Goal: Task Accomplishment & Management: Complete application form

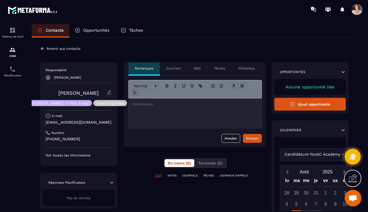
click at [58, 50] on p "Revenir aux contacts" at bounding box center [63, 49] width 34 height 4
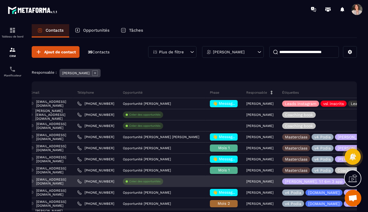
scroll to position [0, 92]
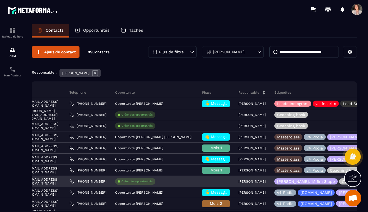
click at [226, 183] on div at bounding box center [216, 181] width 36 height 11
click at [228, 180] on div at bounding box center [216, 181] width 36 height 11
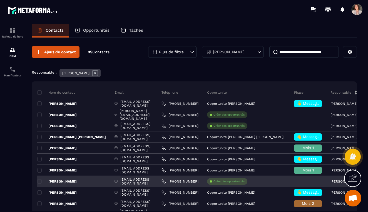
scroll to position [0, 0]
click at [234, 183] on p "Créer des opportunités" at bounding box center [229, 182] width 31 height 4
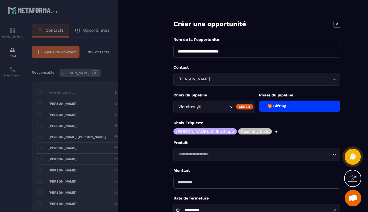
click at [232, 106] on icon "Search for option" at bounding box center [232, 107] width 6 height 6
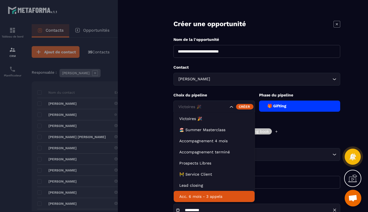
click at [218, 198] on p "Acc. 6 mois - 3 appels" at bounding box center [214, 197] width 70 height 6
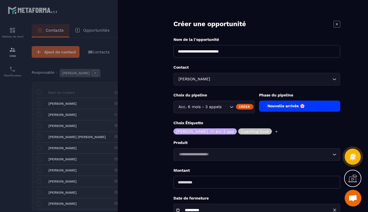
click at [276, 133] on icon at bounding box center [277, 131] width 2 height 2
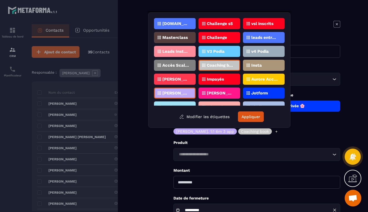
click at [310, 76] on div "[PERSON_NAME] Loading..." at bounding box center [256, 79] width 167 height 13
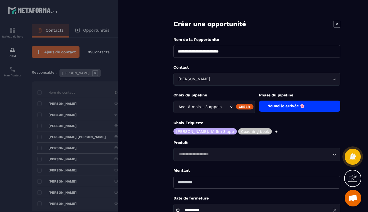
click at [297, 108] on div "Nouvelle arrivée 🌸" at bounding box center [299, 106] width 81 height 11
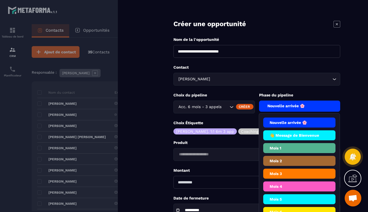
click at [294, 156] on li "Mois 1" at bounding box center [299, 161] width 73 height 10
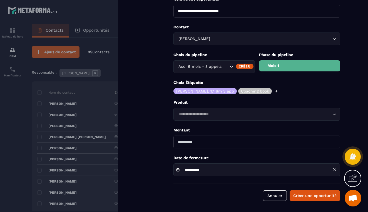
scroll to position [40, 0]
click at [311, 196] on button "Créer une opportunité" at bounding box center [315, 195] width 51 height 11
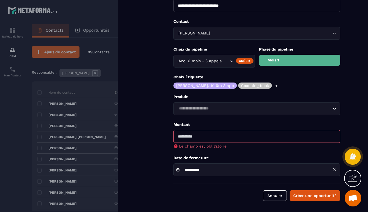
scroll to position [46, 0]
click at [277, 195] on button "Annuler" at bounding box center [275, 195] width 24 height 11
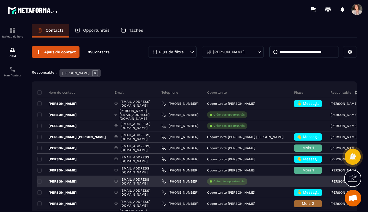
click at [310, 184] on div at bounding box center [308, 181] width 36 height 11
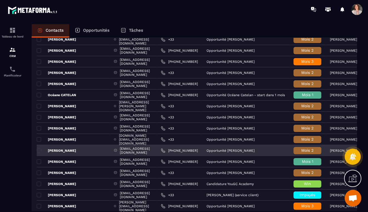
scroll to position [202, 0]
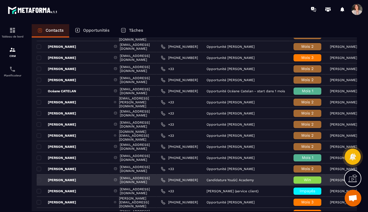
click at [311, 181] on span "Win" at bounding box center [307, 180] width 7 height 4
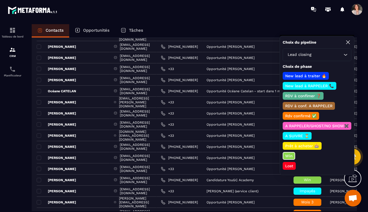
scroll to position [0, 0]
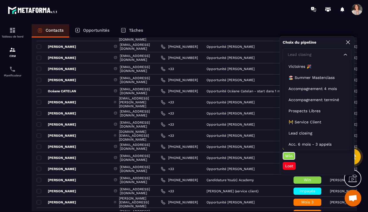
click at [345, 56] on icon "Search for option" at bounding box center [346, 55] width 6 height 6
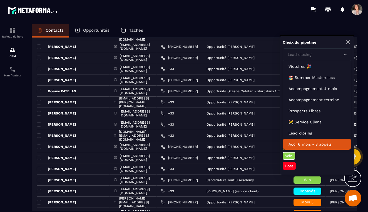
click at [323, 145] on p "Acc. 6 mois - 3 appels" at bounding box center [317, 145] width 57 height 6
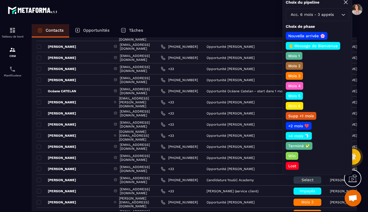
click at [299, 55] on p "Mois 1" at bounding box center [293, 56] width 13 height 6
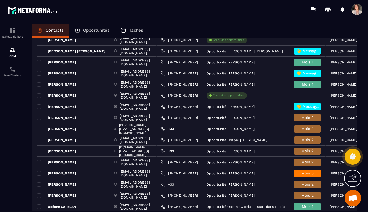
scroll to position [85, 0]
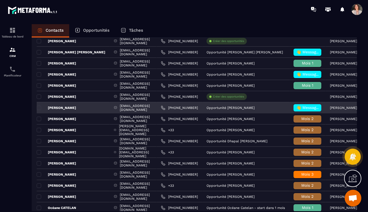
click at [313, 108] on span "👋 Message de Bienvenue" at bounding box center [320, 107] width 49 height 4
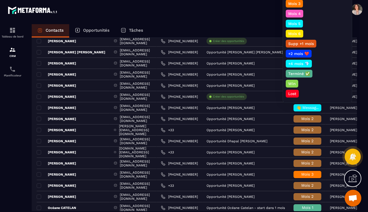
scroll to position [0, 0]
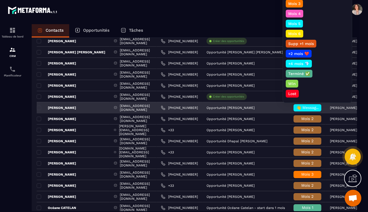
click at [313, 109] on span "👋 Message de Bienvenue" at bounding box center [320, 107] width 49 height 4
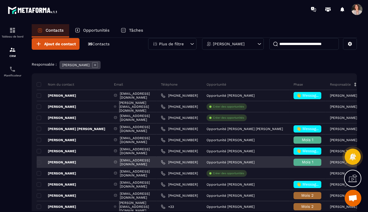
scroll to position [6, 0]
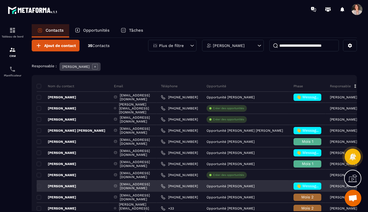
click at [316, 186] on span "👋 Message de Bienvenue" at bounding box center [320, 186] width 49 height 4
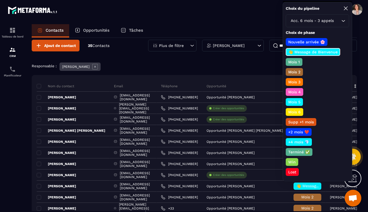
click at [297, 63] on p "Mois 1" at bounding box center [293, 62] width 13 height 6
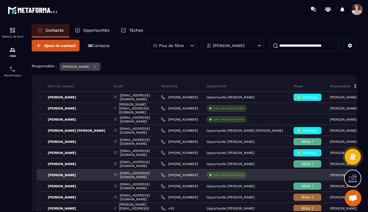
click at [314, 177] on div at bounding box center [307, 175] width 36 height 11
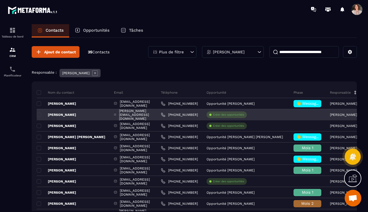
scroll to position [0, 0]
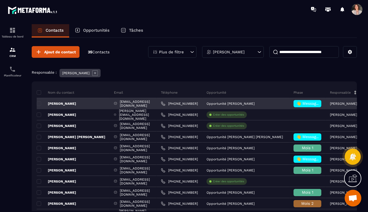
click at [318, 103] on span "👋 Message de Bienvenue" at bounding box center [320, 103] width 49 height 4
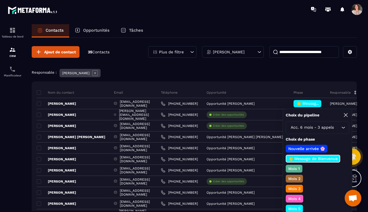
click at [311, 76] on div "Responsable : [PERSON_NAME]" at bounding box center [194, 74] width 325 height 10
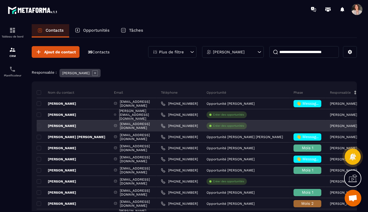
click at [76, 128] on div "[PERSON_NAME]" at bounding box center [73, 125] width 73 height 11
